Goal: Transaction & Acquisition: Purchase product/service

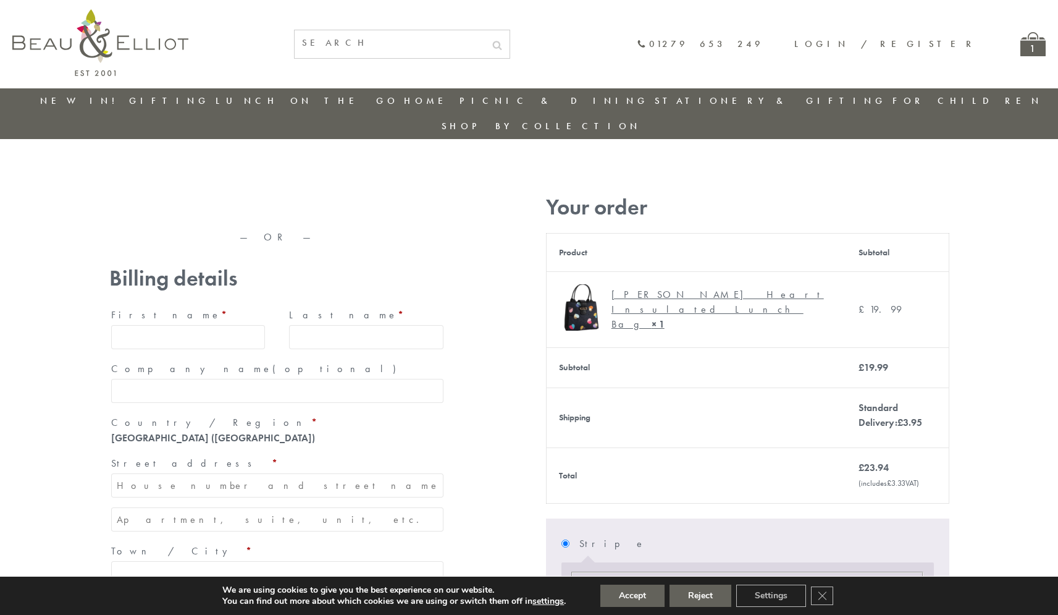
type input "[EMAIL_ADDRESS][DOMAIN_NAME]"
type input "[PERSON_NAME]"
type input "23, [GEOGRAPHIC_DATA], [GEOGRAPHIC_DATA]"
type input "London"
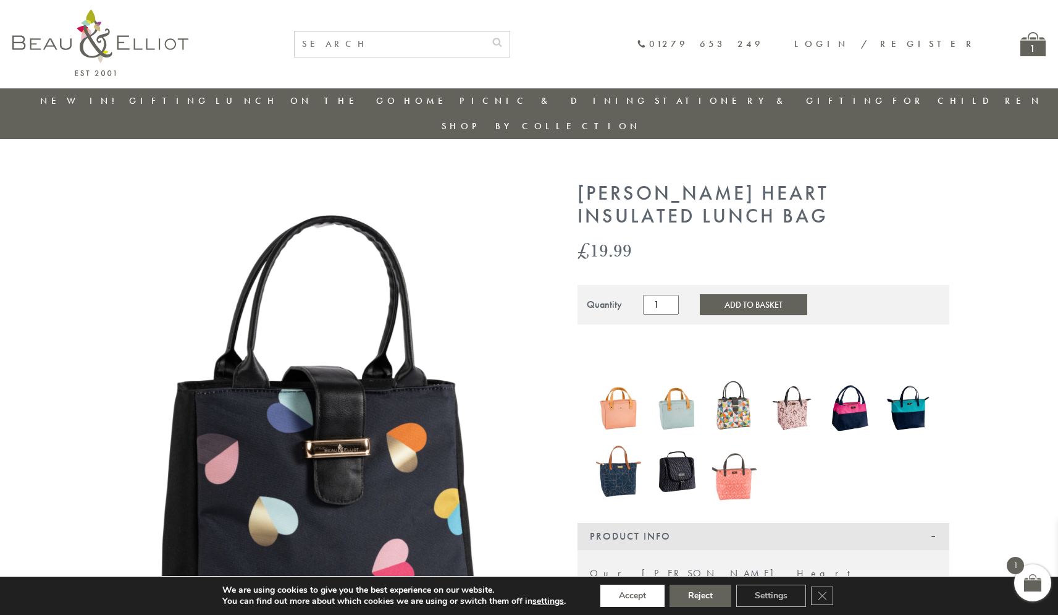
click at [633, 596] on button "Accept" at bounding box center [633, 596] width 64 height 22
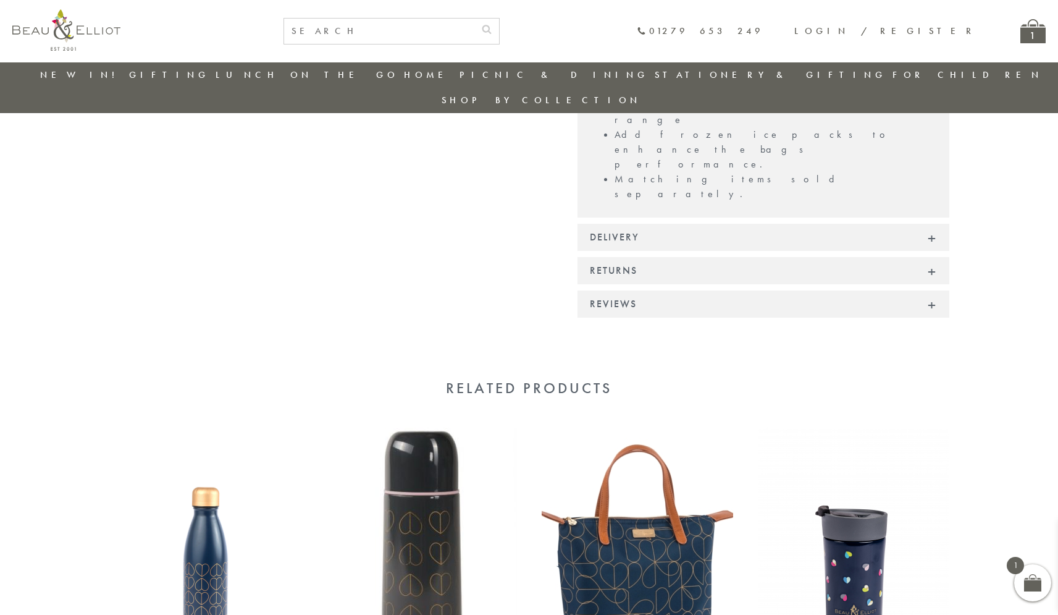
scroll to position [986, 0]
